Goal: Information Seeking & Learning: Find specific fact

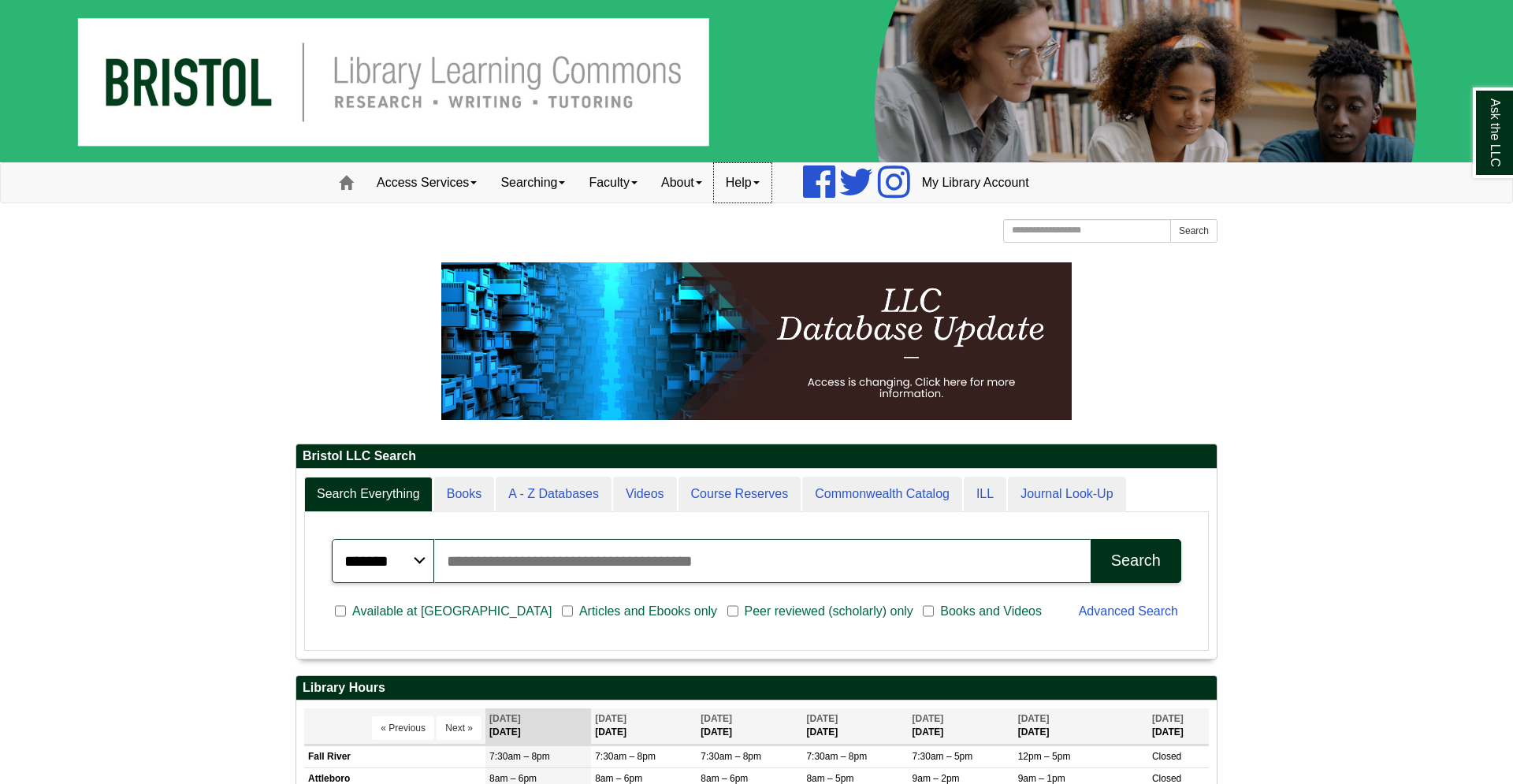
click at [749, 188] on link "Help" at bounding box center [743, 182] width 58 height 39
click at [786, 218] on link "Email Us" at bounding box center [786, 216] width 143 height 18
click at [714, 187] on link "About" at bounding box center [681, 182] width 65 height 39
click at [727, 229] on link "Hours & Locations" at bounding box center [713, 234] width 126 height 18
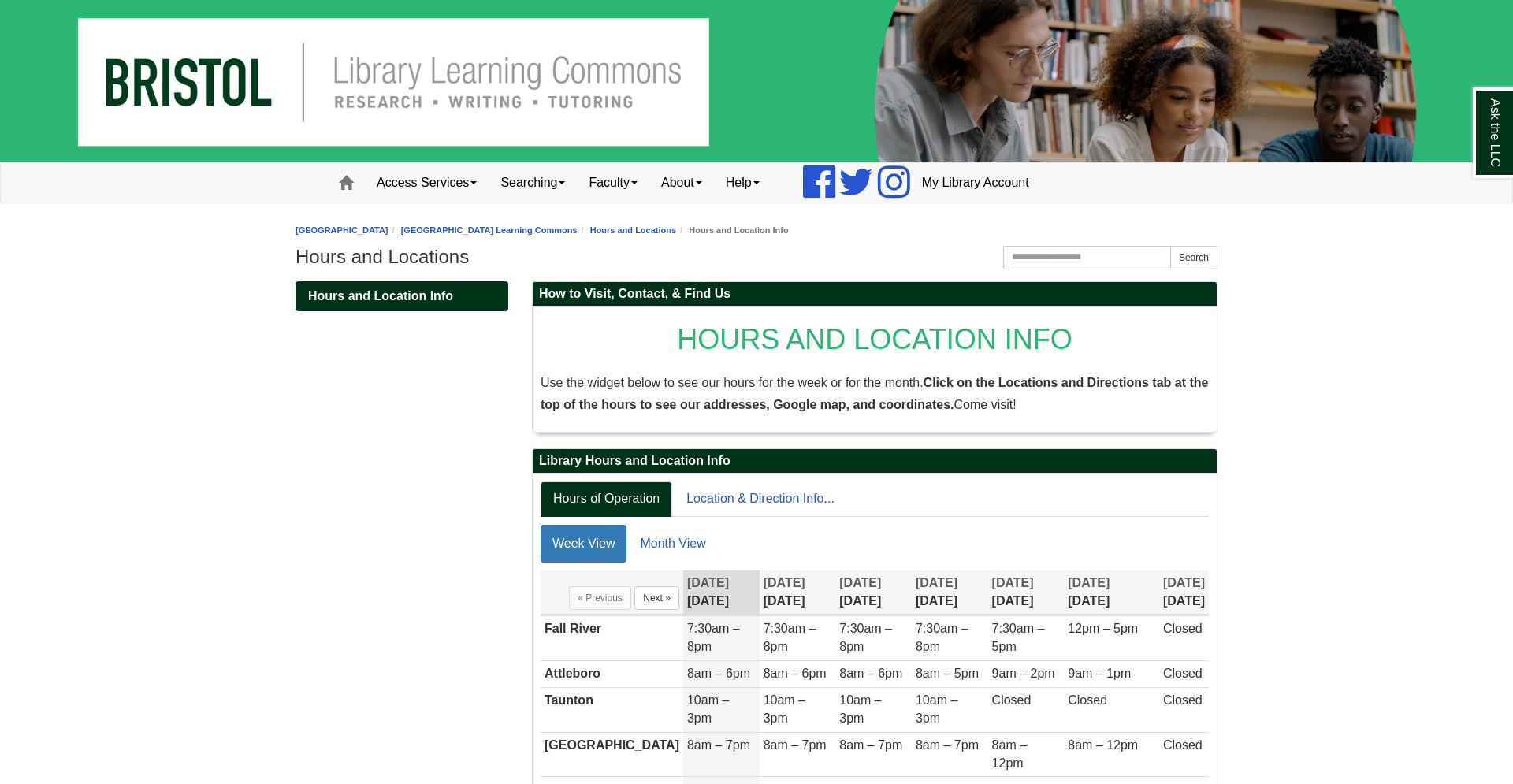
scroll to position [100, 0]
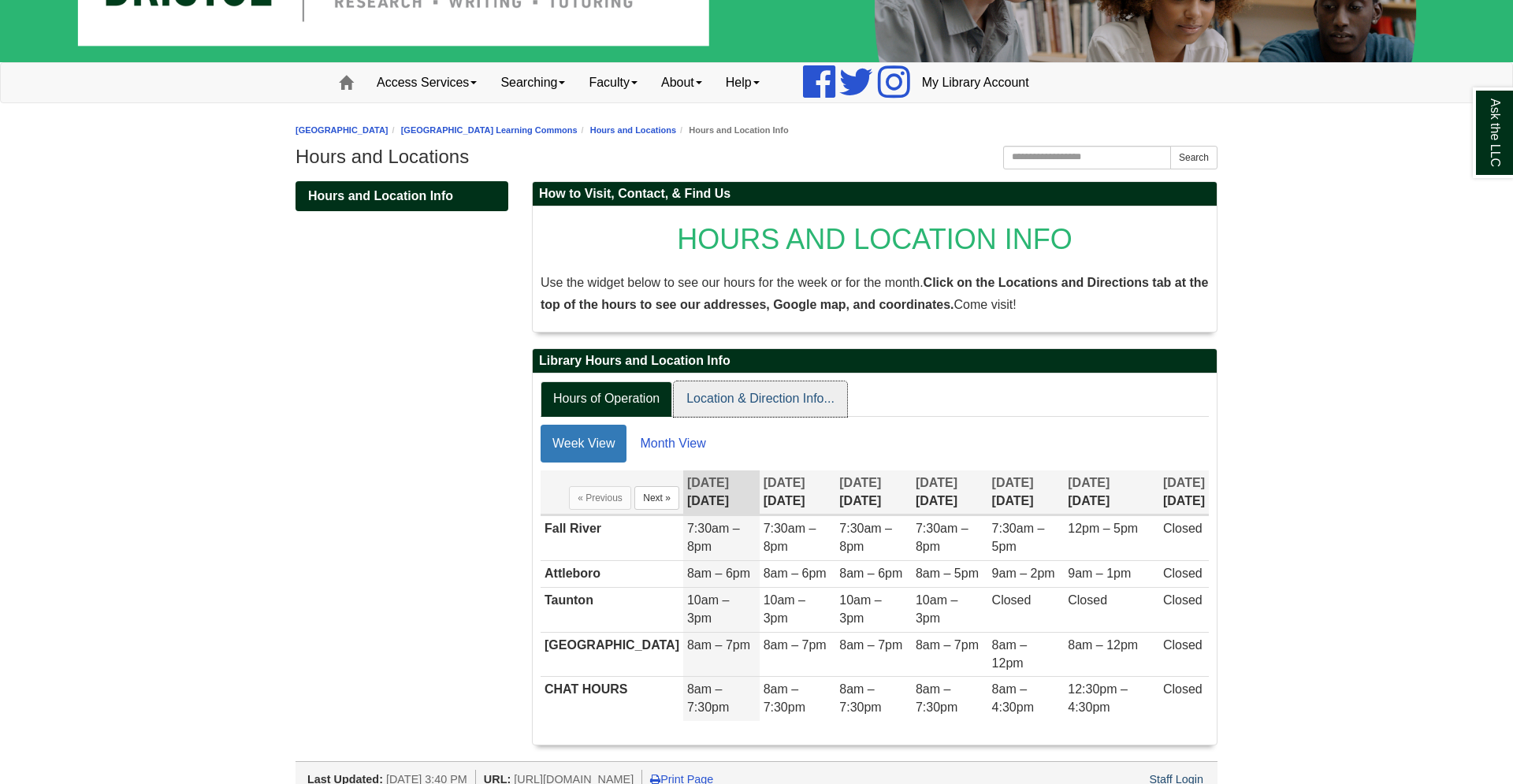
click at [802, 403] on link "Location & Direction Info..." at bounding box center [760, 398] width 173 height 35
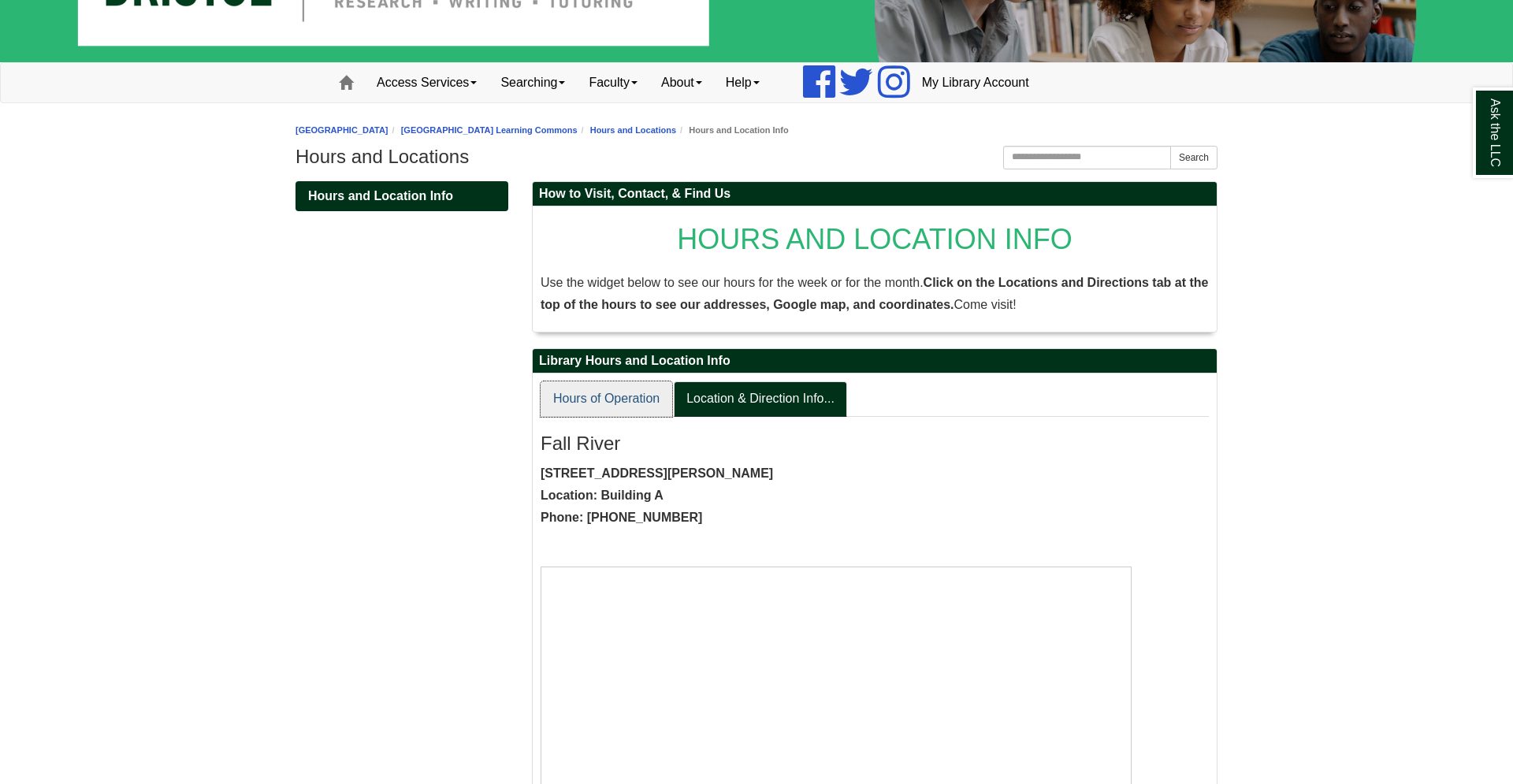
click at [593, 408] on link "Hours of Operation" at bounding box center [607, 398] width 132 height 35
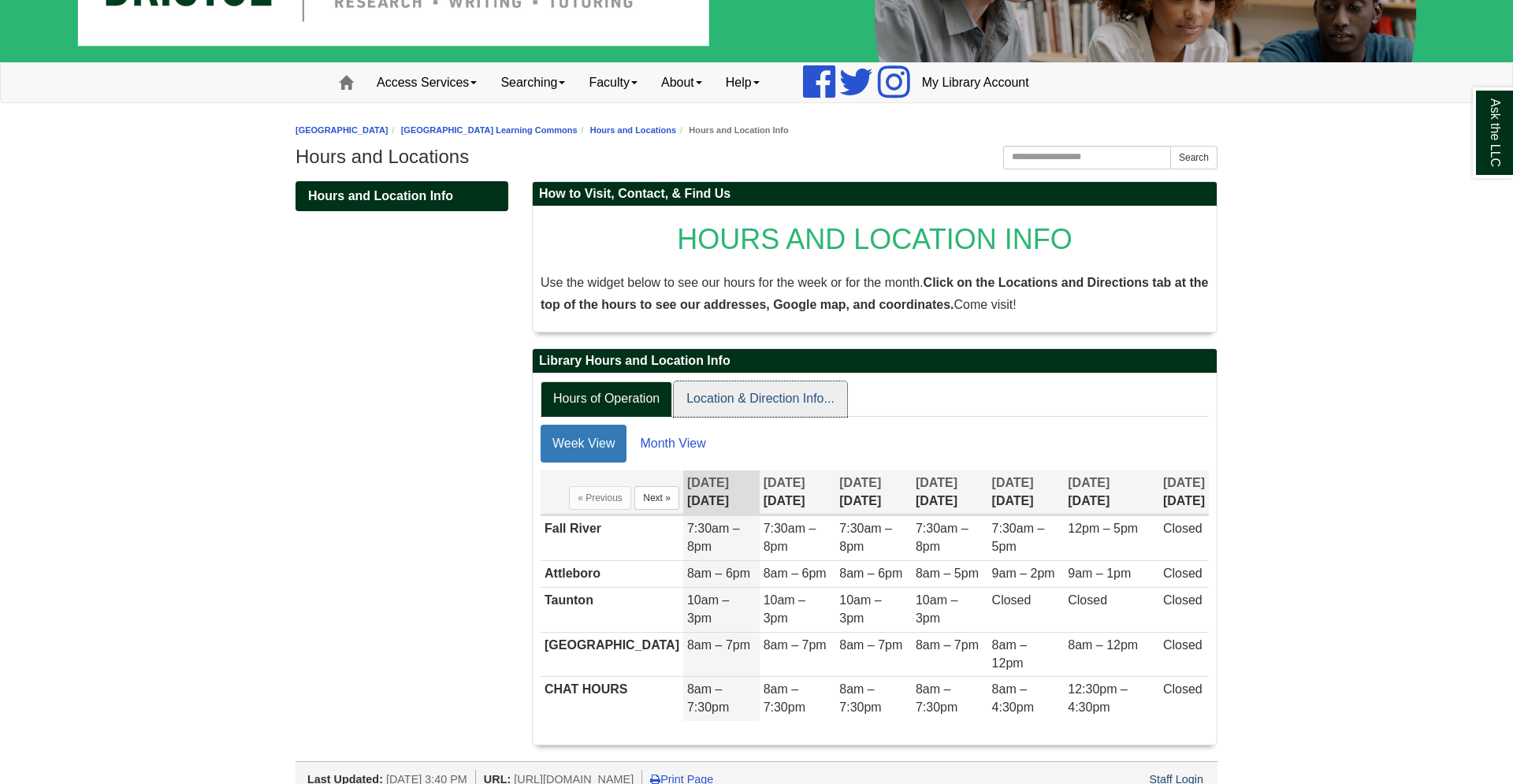
click at [724, 399] on link "Location & Direction Info..." at bounding box center [760, 398] width 173 height 35
